Goal: Task Accomplishment & Management: Manage account settings

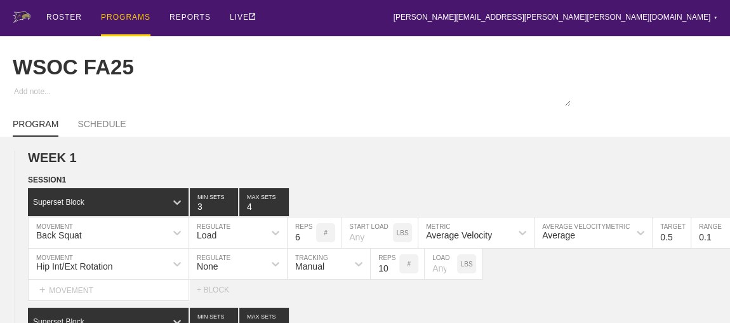
click at [122, 16] on div "PROGRAMS" at bounding box center [126, 18] width 50 height 36
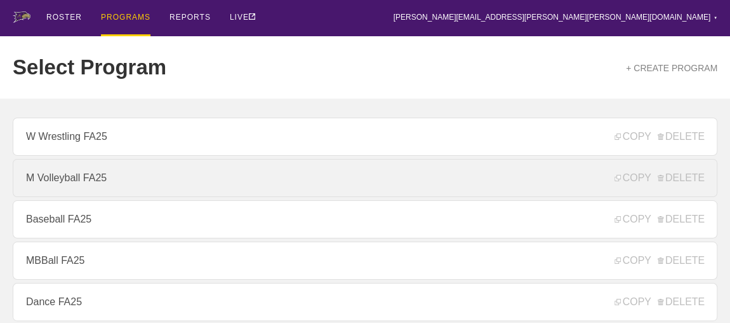
click at [77, 180] on link "M Volleyball FA25" at bounding box center [365, 178] width 705 height 38
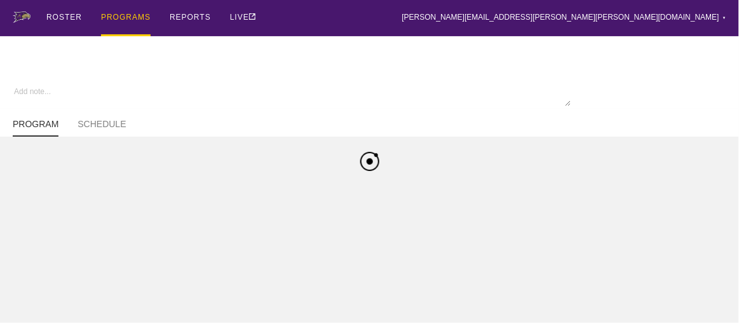
type textarea "x"
type input "M Volleyball FA25"
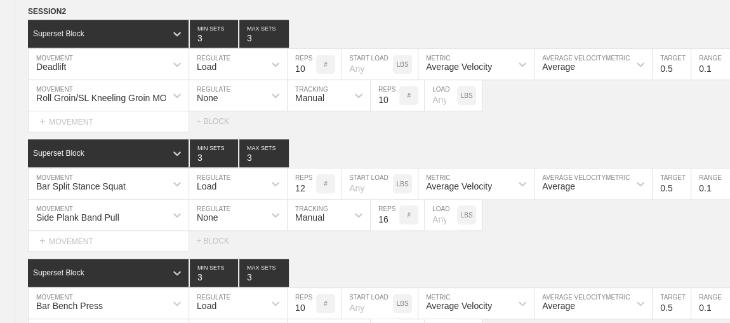
scroll to position [834, 0]
